Goal: Navigation & Orientation: Find specific page/section

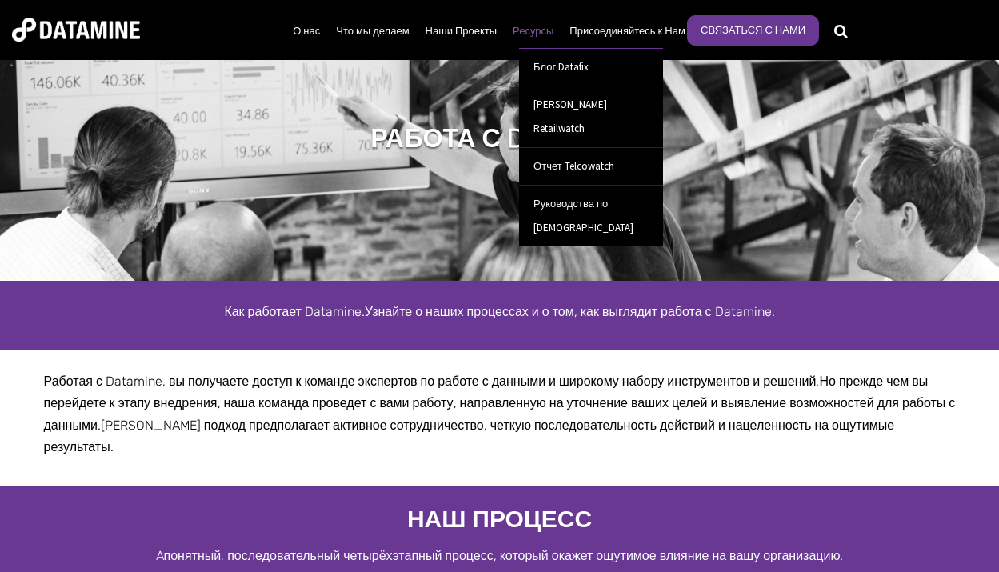
click at [521, 39] on link "Ресурсы" at bounding box center [533, 31] width 57 height 42
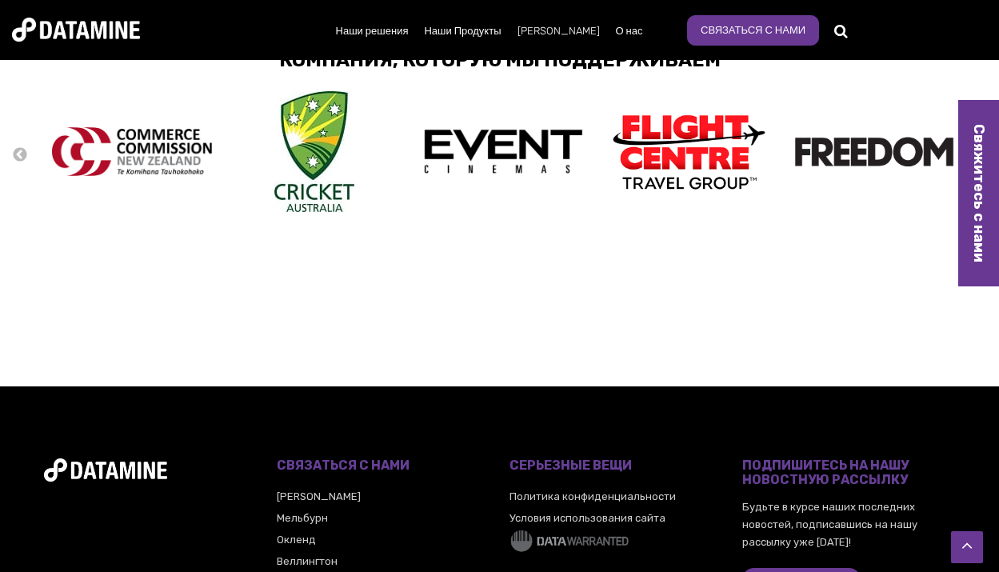
scroll to position [2162, 0]
